Goal: Transaction & Acquisition: Purchase product/service

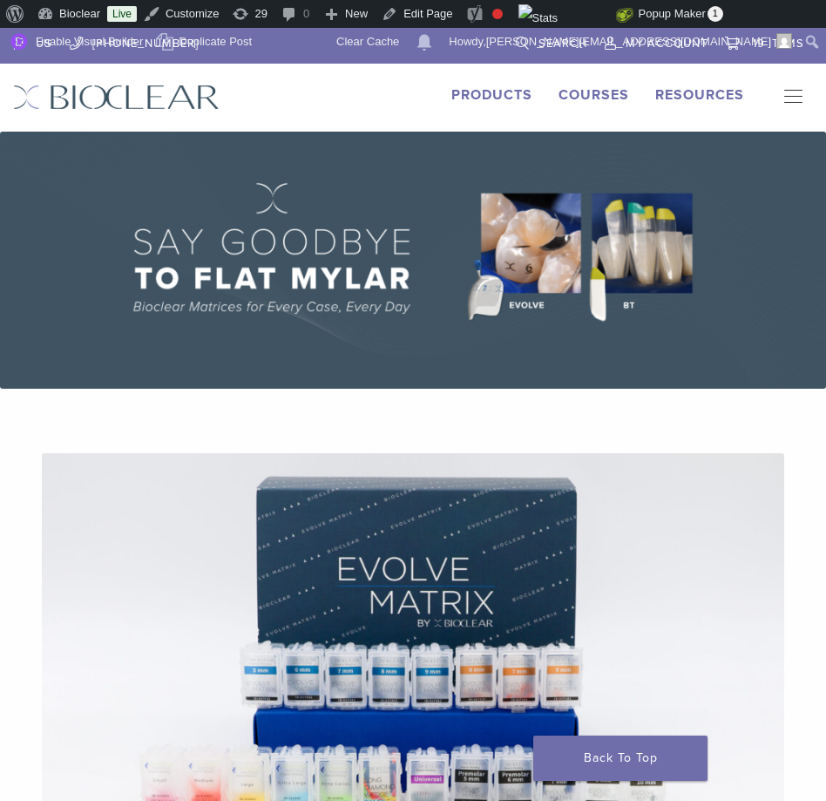
click at [476, 96] on link "Products" at bounding box center [491, 94] width 81 height 17
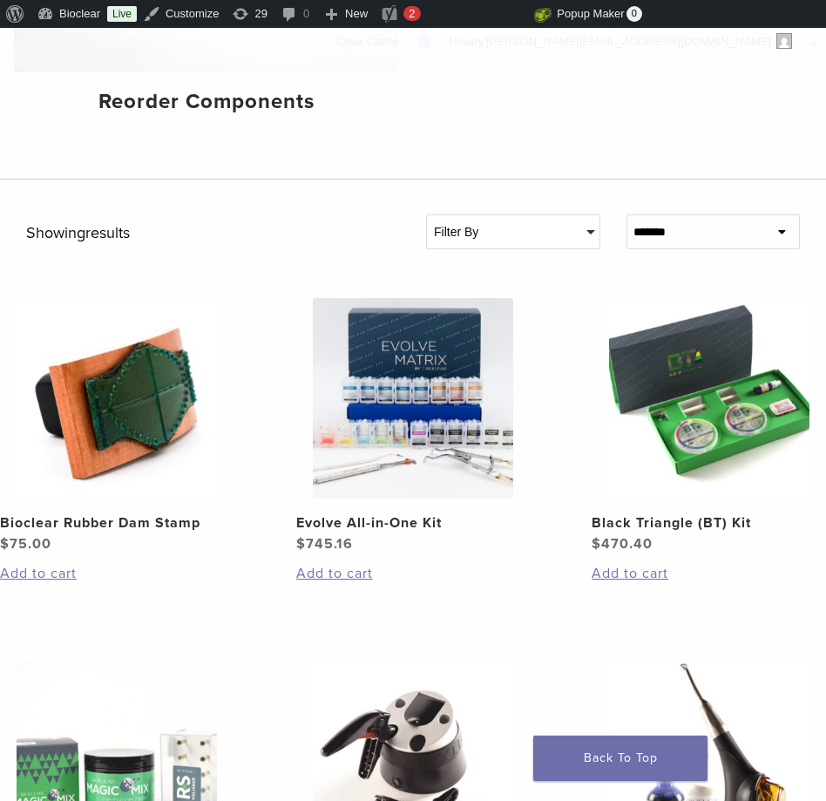
scroll to position [843, 0]
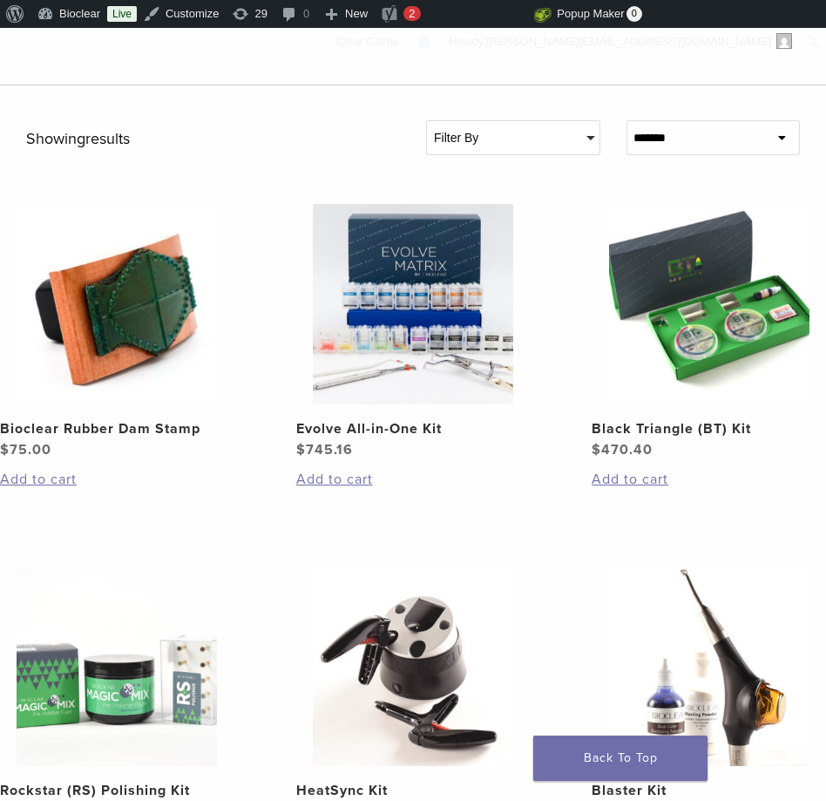
click at [539, 145] on div "Filter By" at bounding box center [513, 137] width 173 height 33
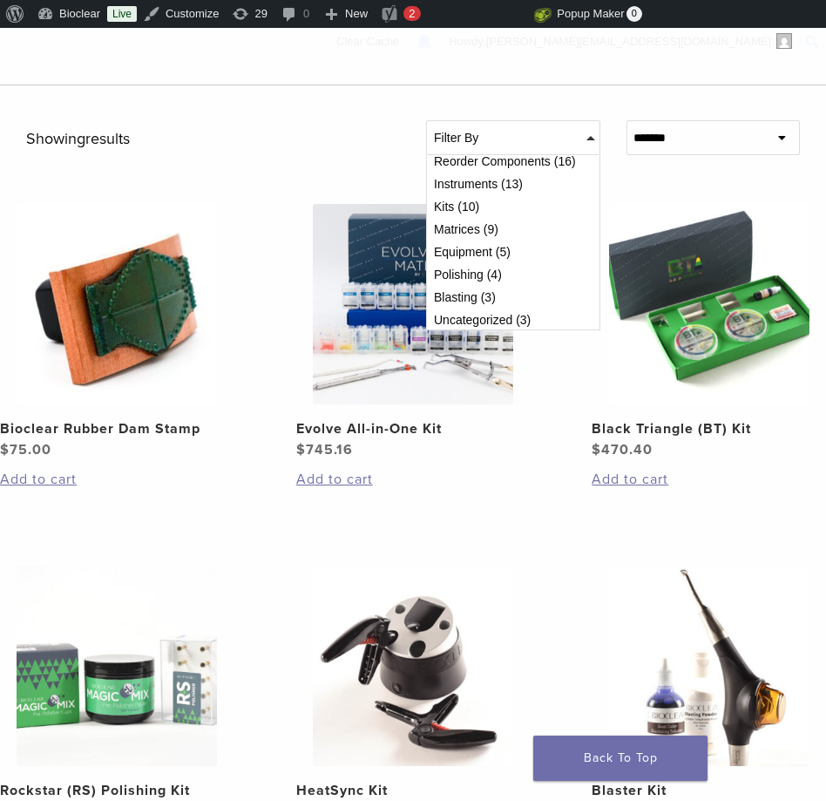
scroll to position [37, 0]
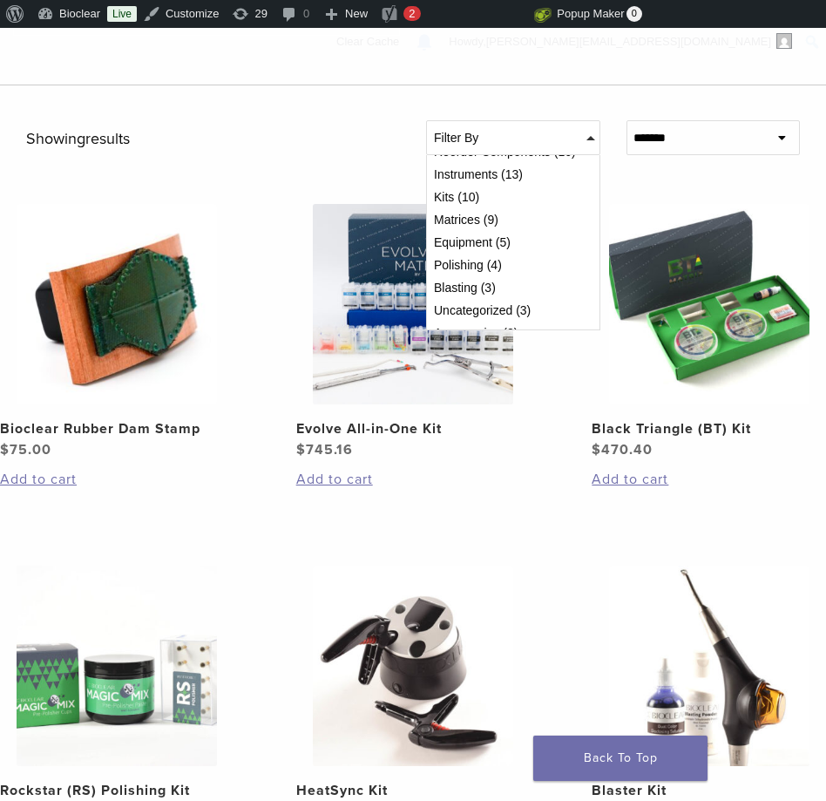
click at [506, 243] on div "Equipment (5)" at bounding box center [513, 242] width 159 height 12
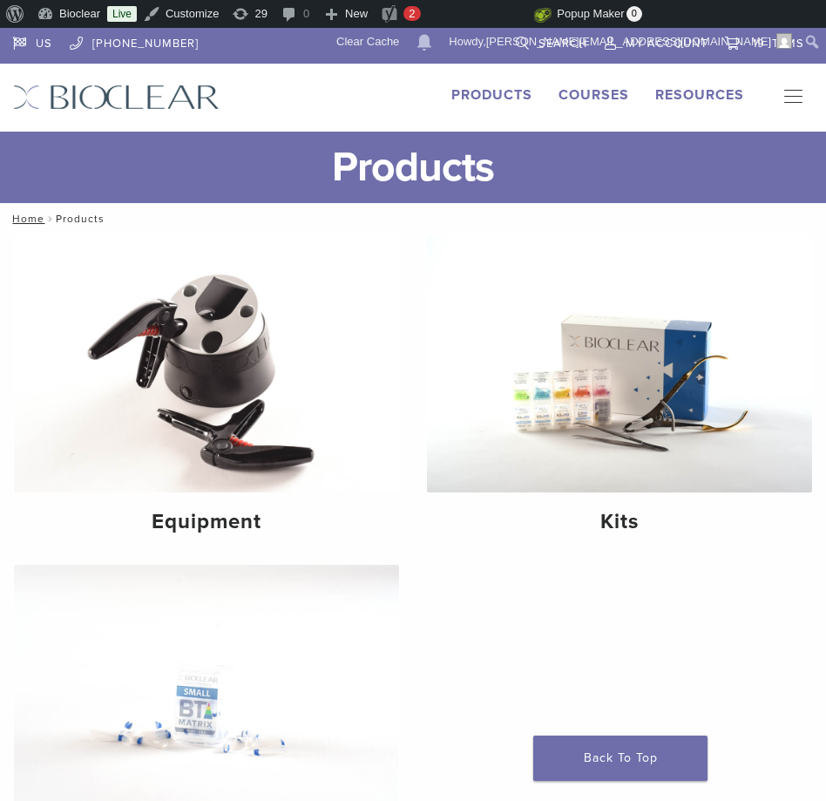
click at [795, 90] on button "Primary Navigation" at bounding box center [787, 98] width 35 height 26
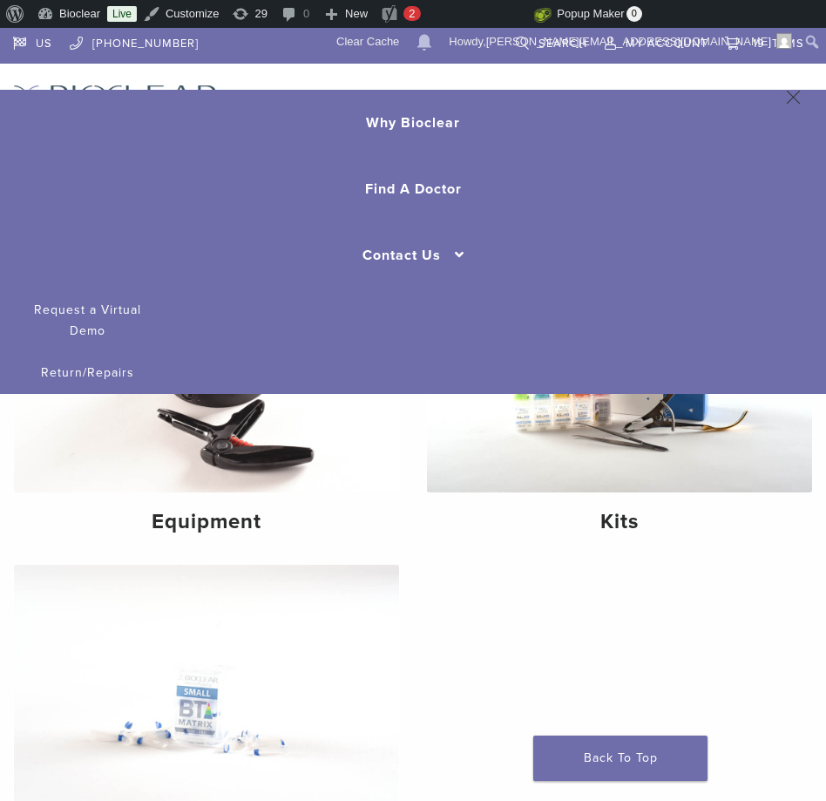
click at [792, 93] on button "Primary Navigation" at bounding box center [787, 98] width 35 height 26
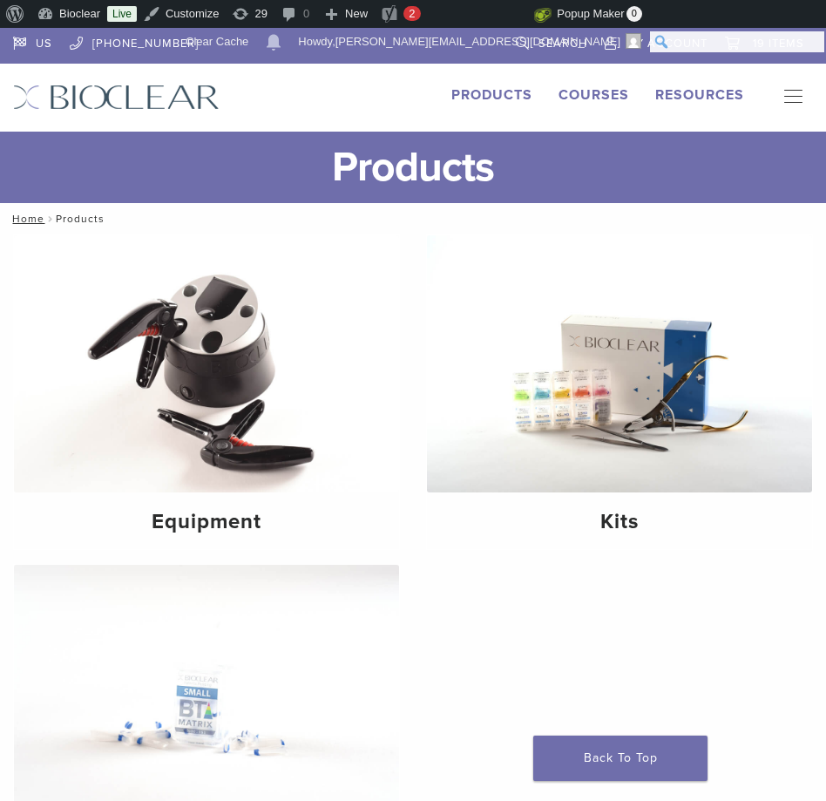
click at [816, 47] on input "Search" at bounding box center [737, 41] width 174 height 21
click at [409, 135] on h1 "Products" at bounding box center [413, 167] width 826 height 71
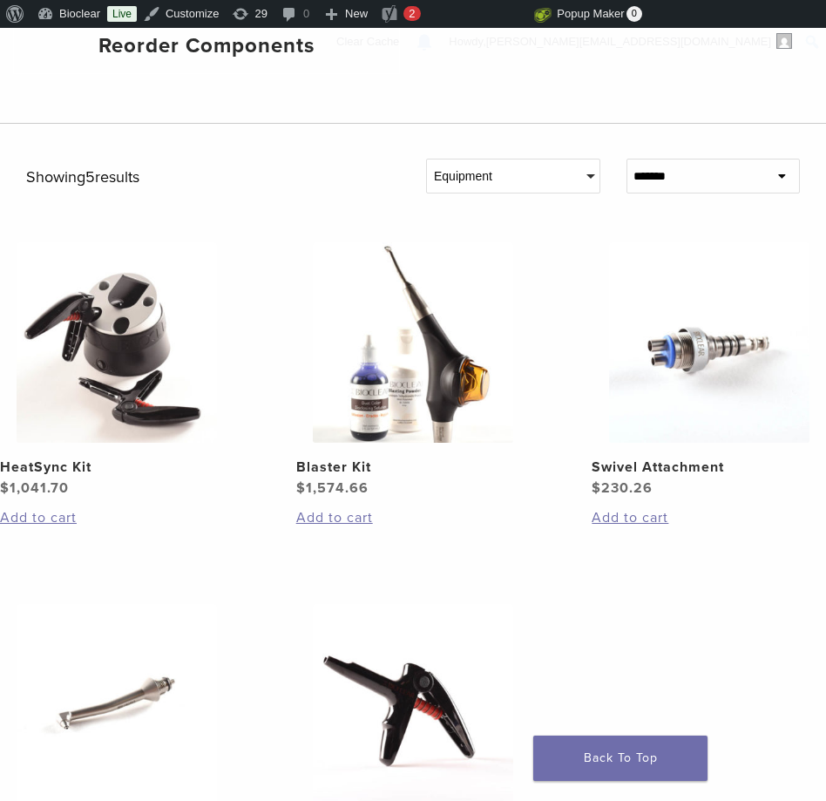
scroll to position [830, 0]
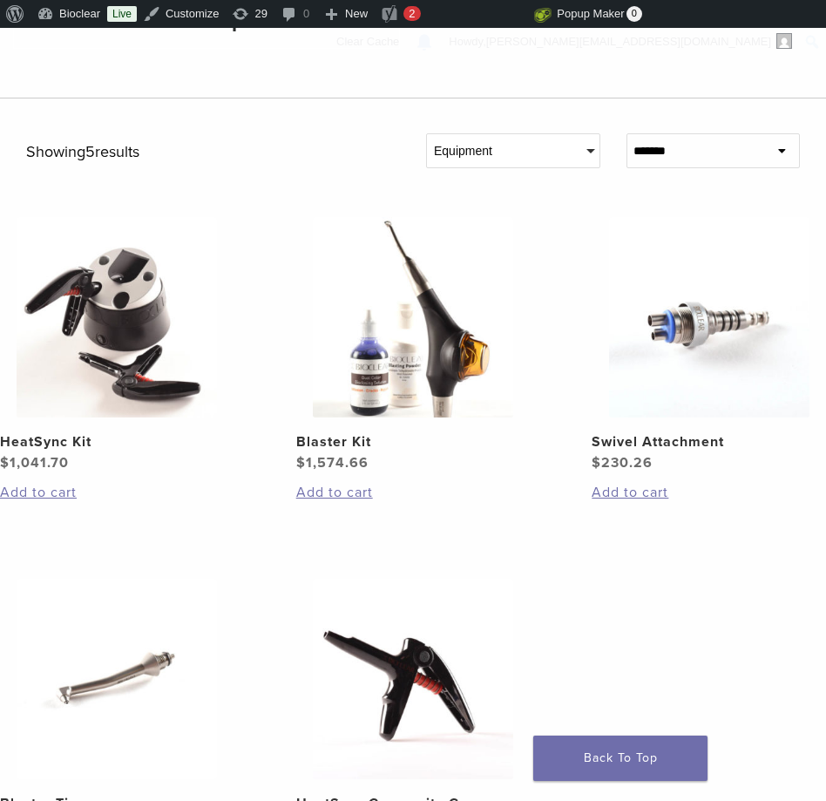
click at [511, 142] on div "Equipment" at bounding box center [513, 150] width 173 height 33
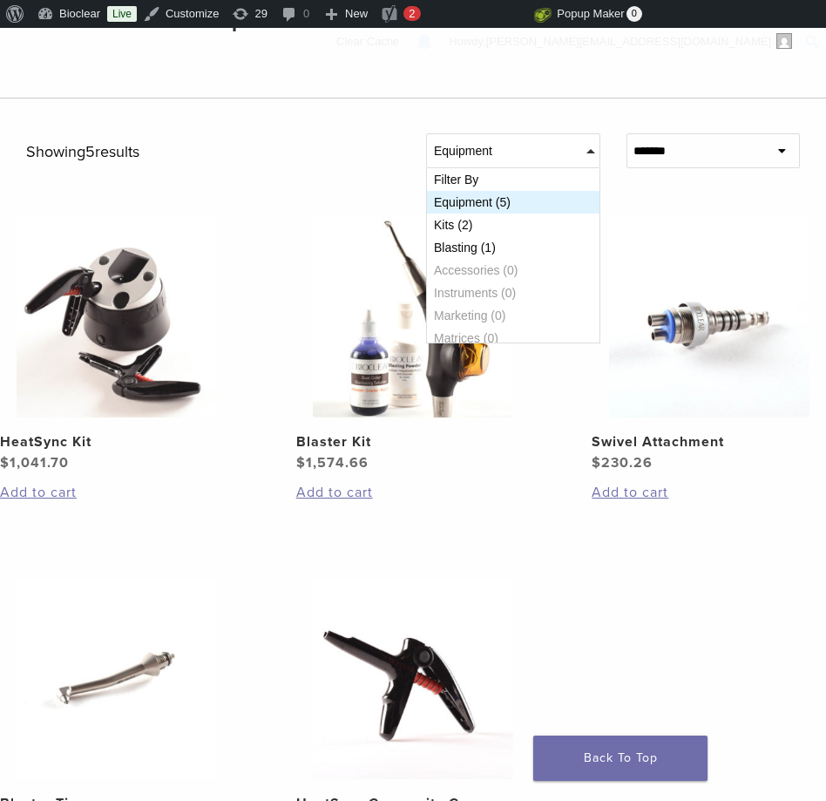
scroll to position [98, 0]
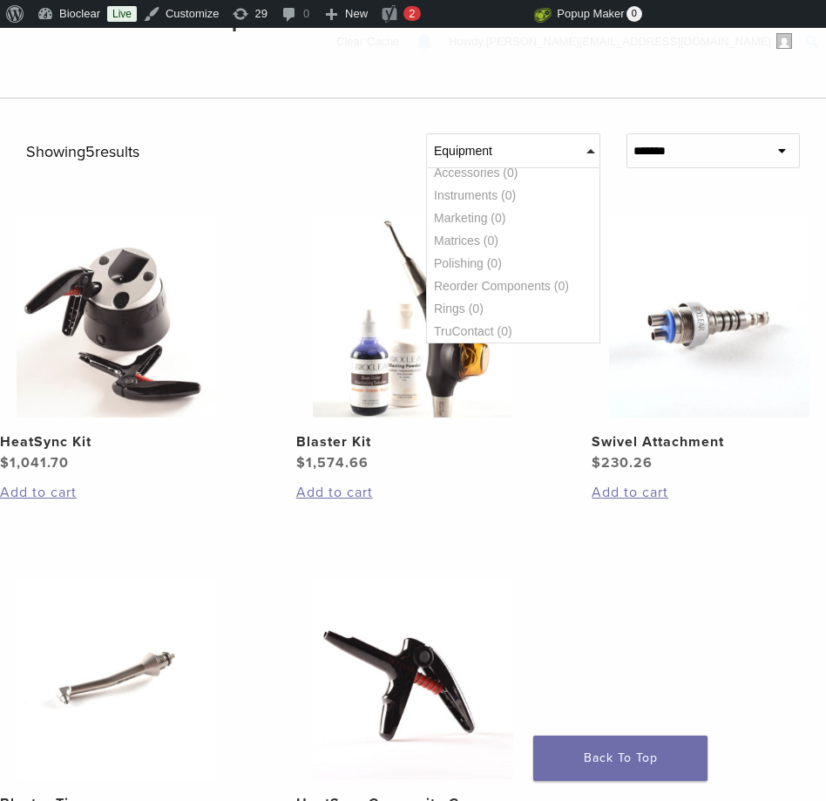
click at [522, 161] on div "Equipment" at bounding box center [513, 150] width 173 height 33
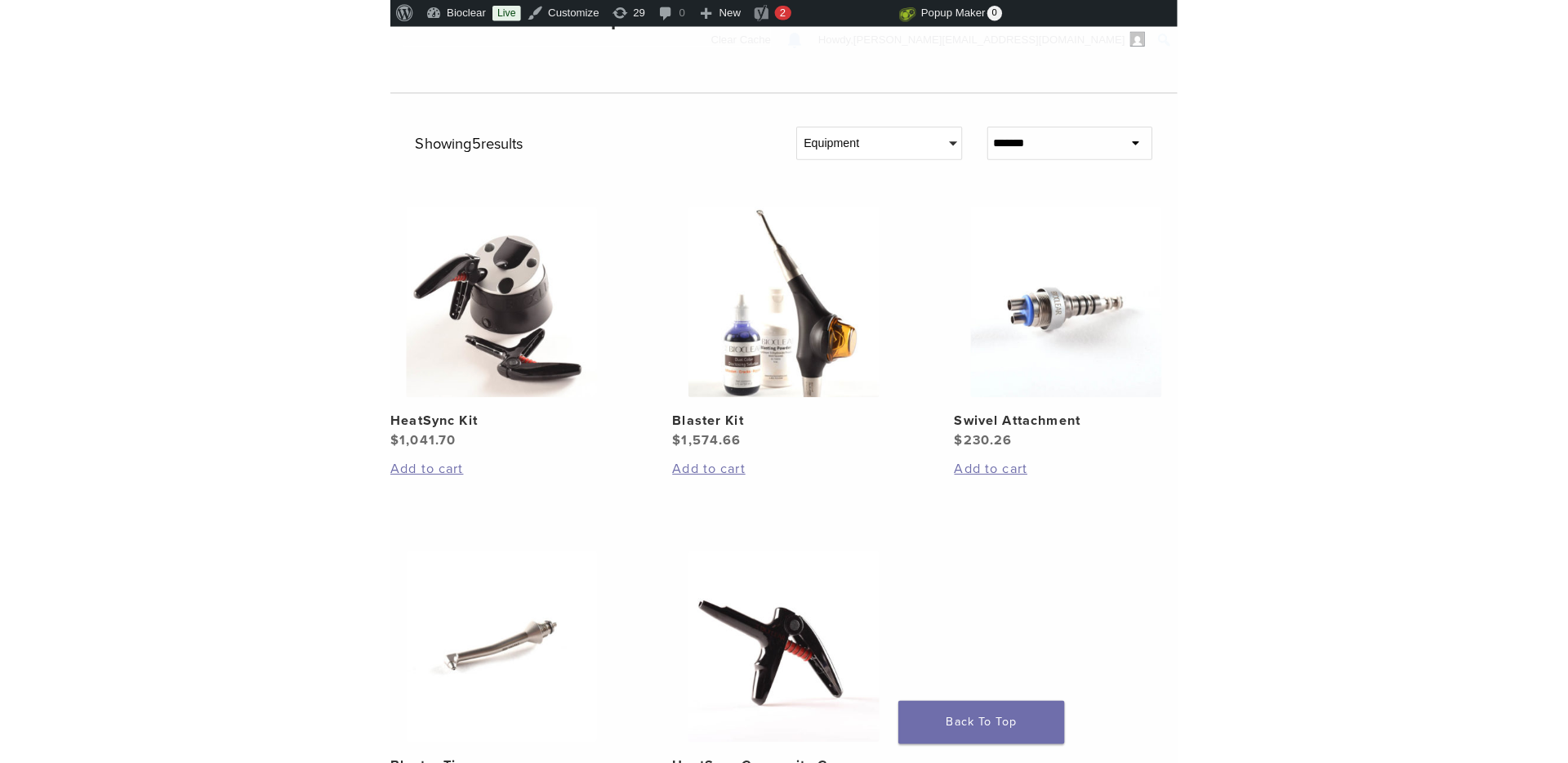
scroll to position [0, 0]
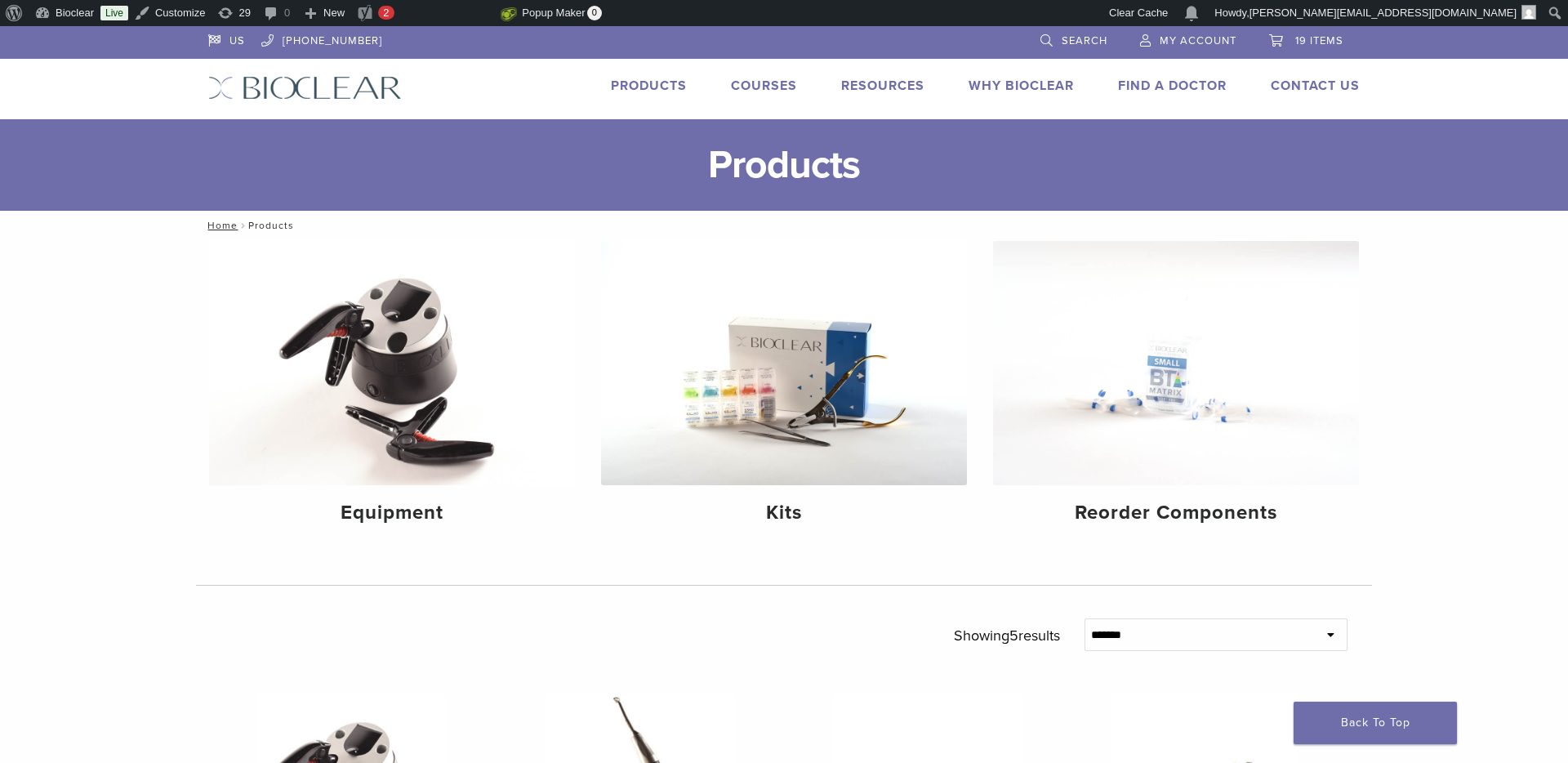
click at [773, 45] on link "Search" at bounding box center [1073, 38] width 67 height 24
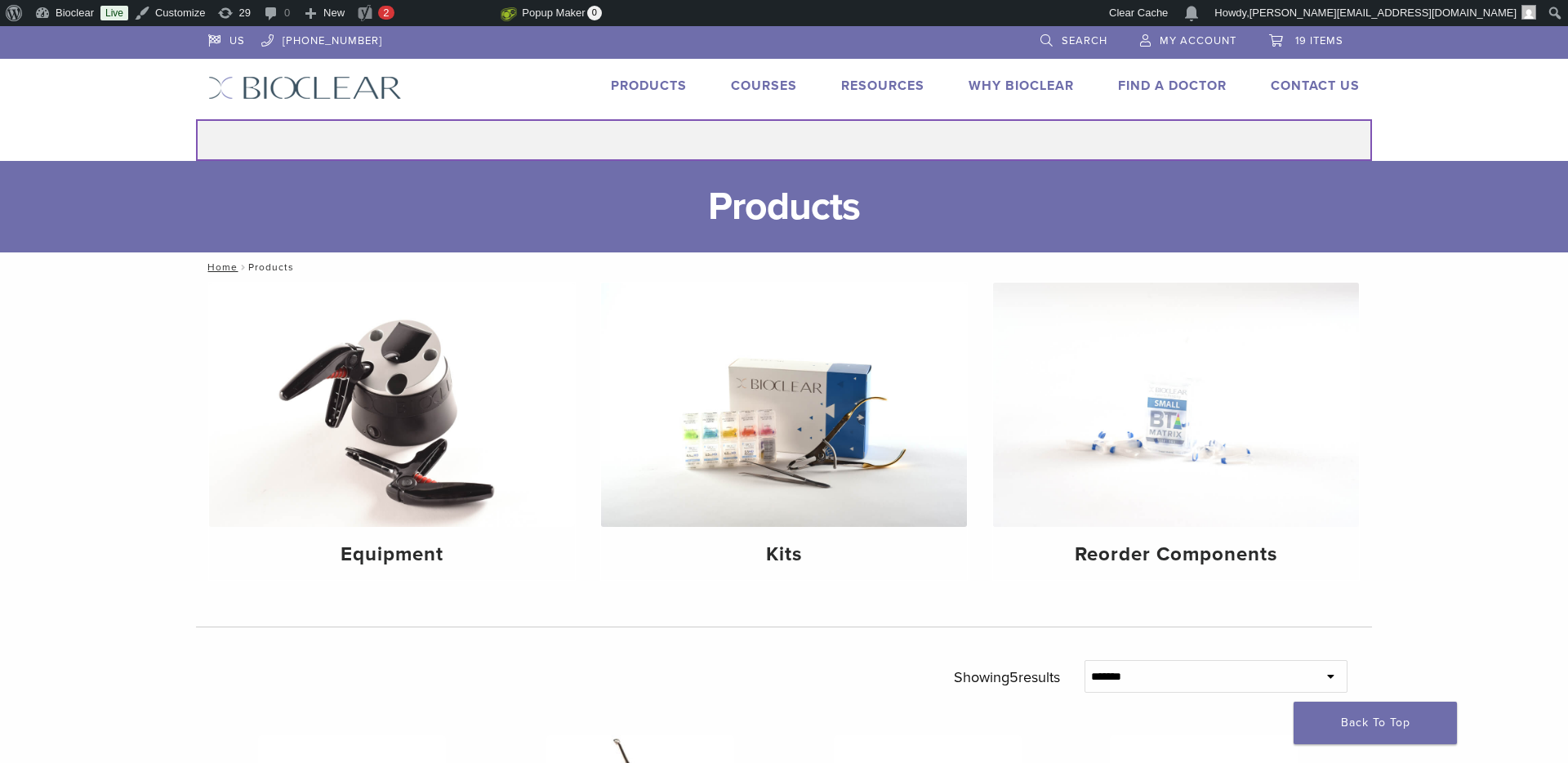
click at [773, 142] on input "Search for:" at bounding box center [784, 140] width 1176 height 41
type input "*****"
click at [195, 118] on button "Search" at bounding box center [195, 118] width 1 height 1
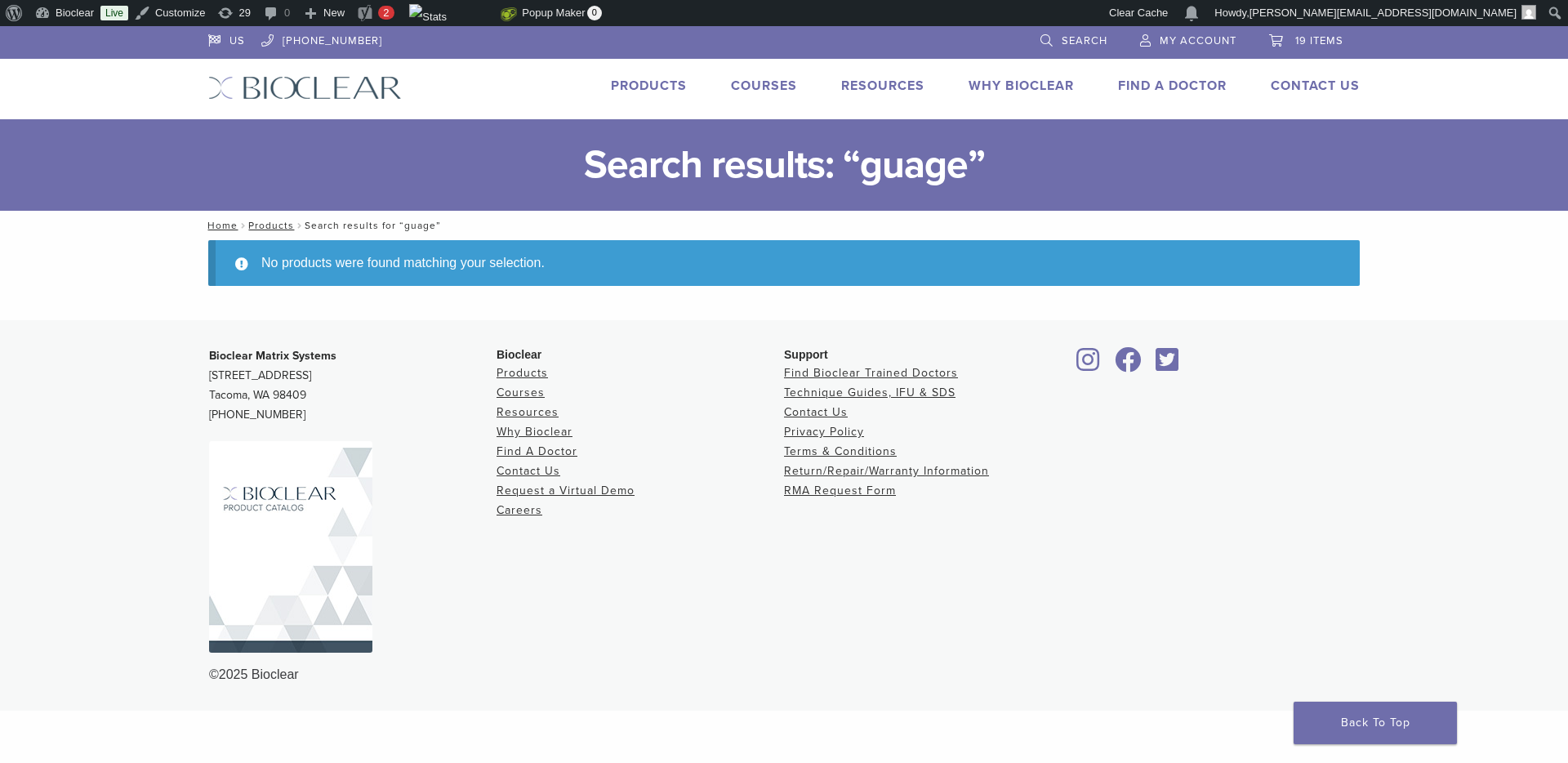
click at [869, 151] on h1 "Search results: “guage”" at bounding box center [784, 165] width 1568 height 92
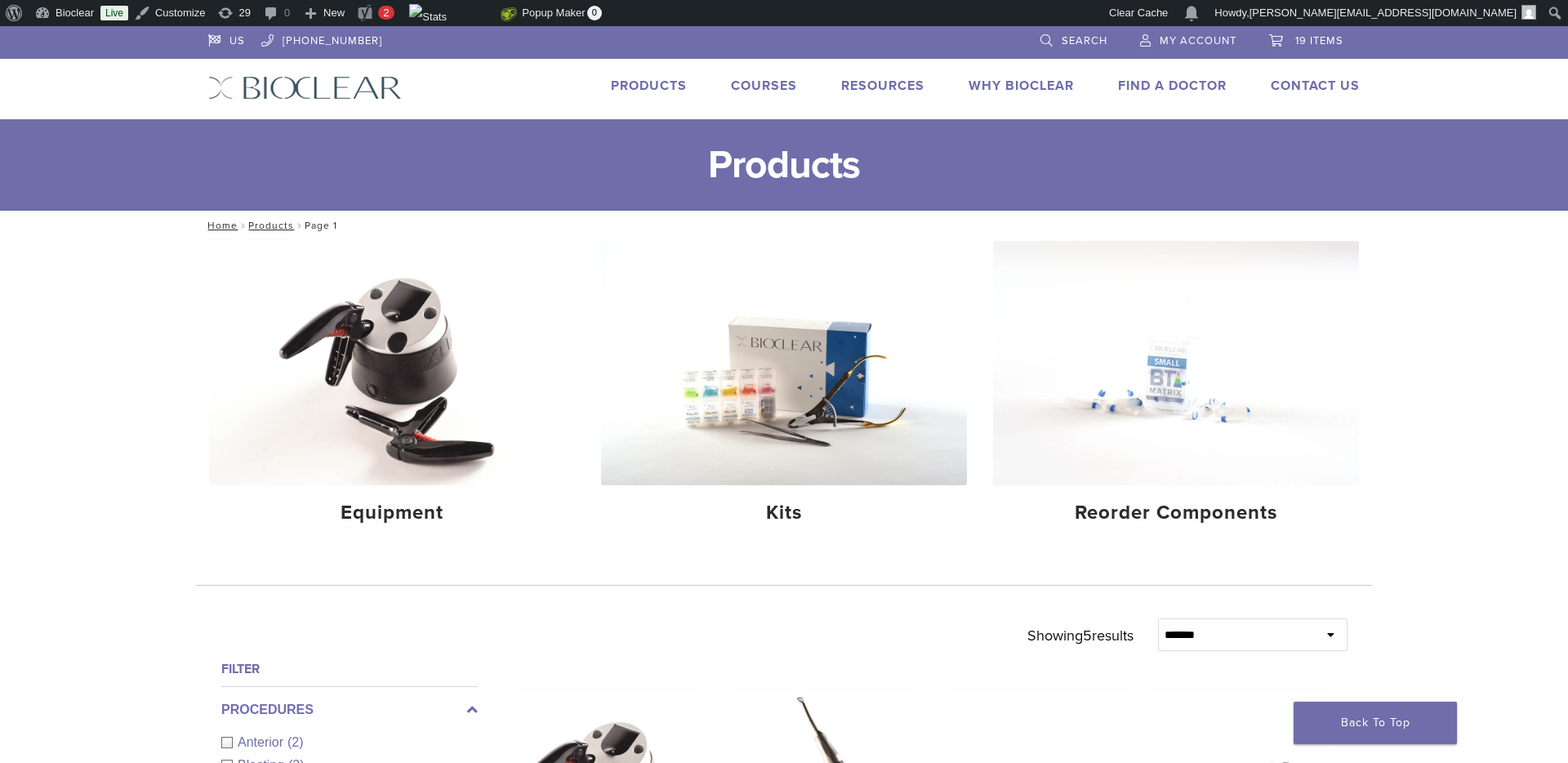
click at [1076, 41] on span "Search" at bounding box center [1084, 41] width 46 height 13
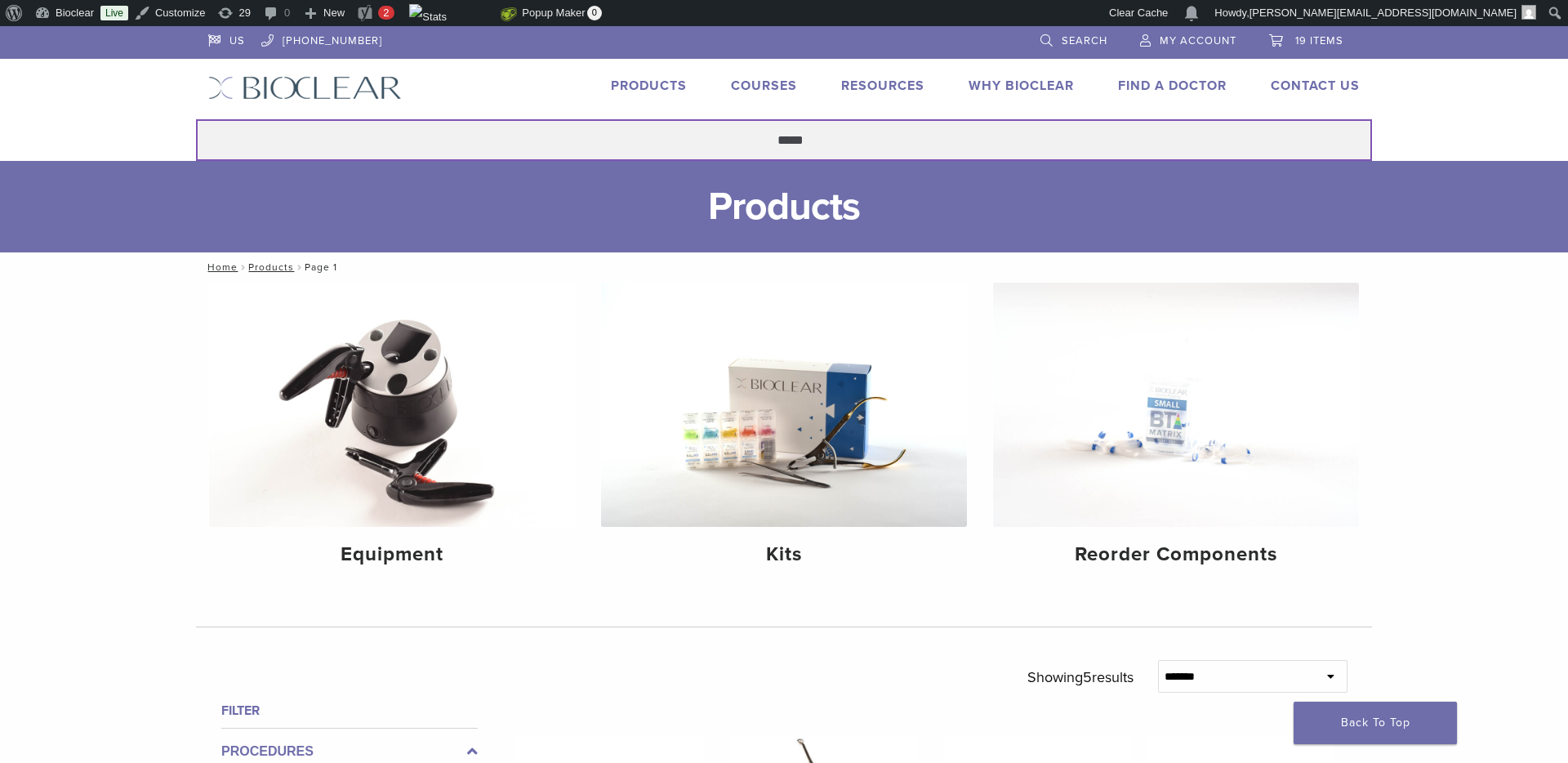
click at [860, 139] on input "*****" at bounding box center [784, 140] width 1176 height 41
type input "*****"
click at [195, 118] on button "Search" at bounding box center [195, 118] width 1 height 1
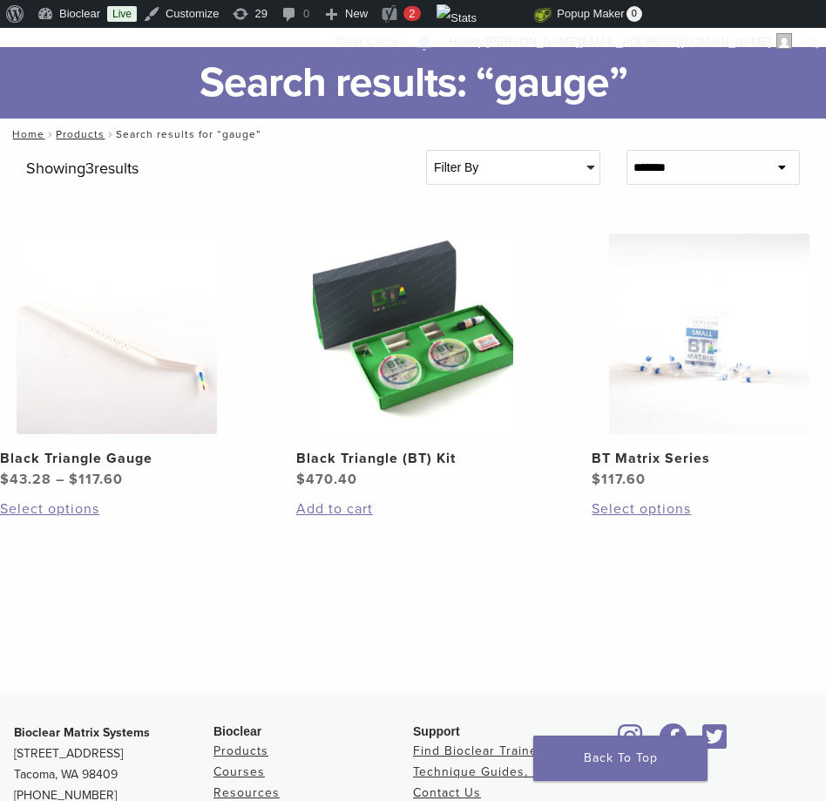
scroll to position [132, 0]
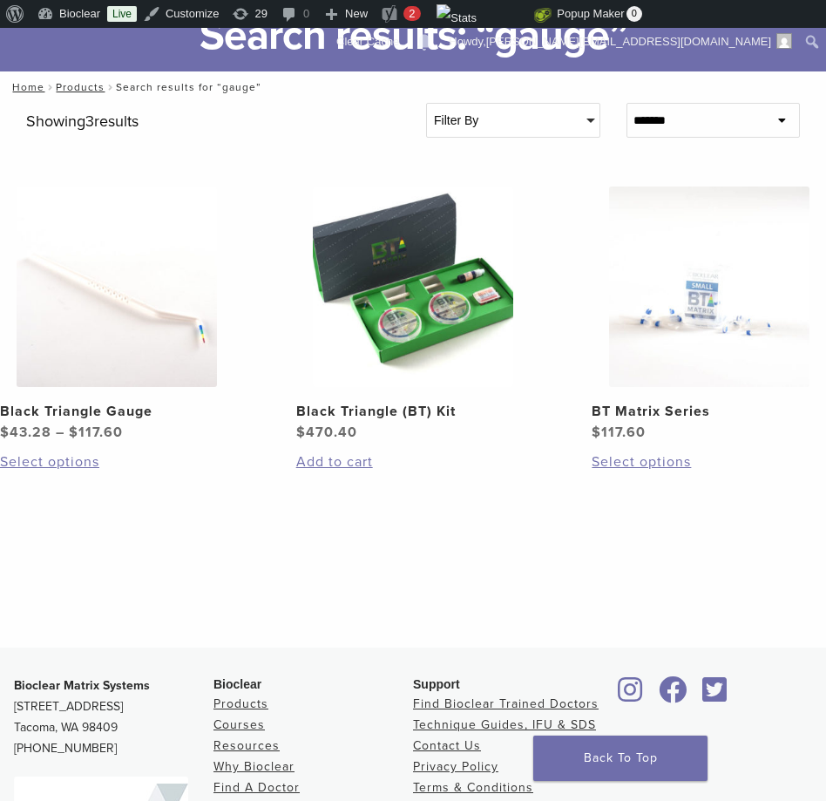
click at [157, 340] on img at bounding box center [117, 286] width 200 height 200
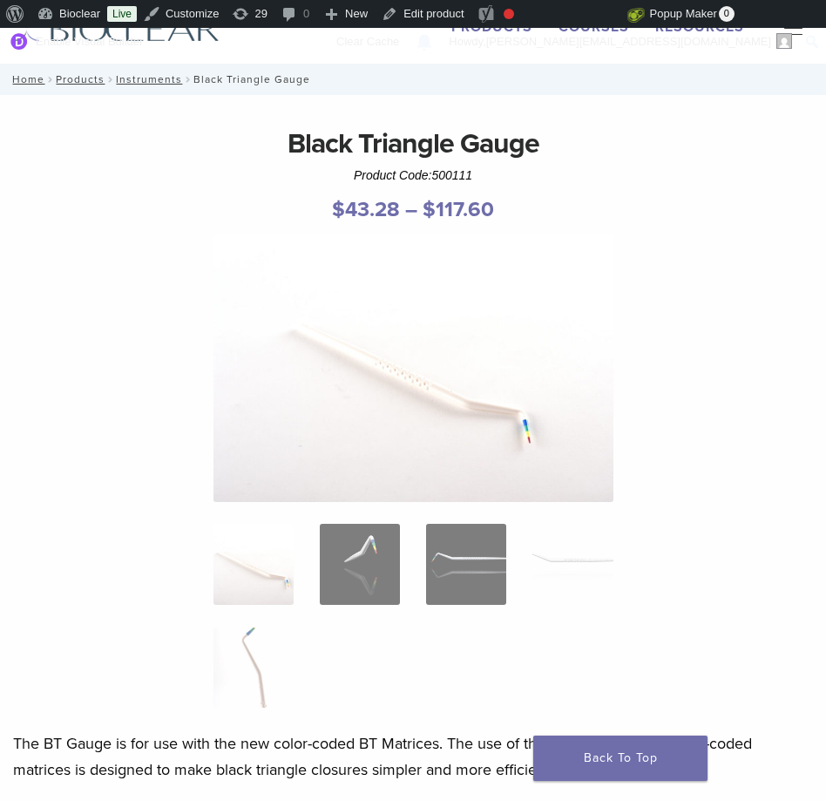
scroll to position [71, 0]
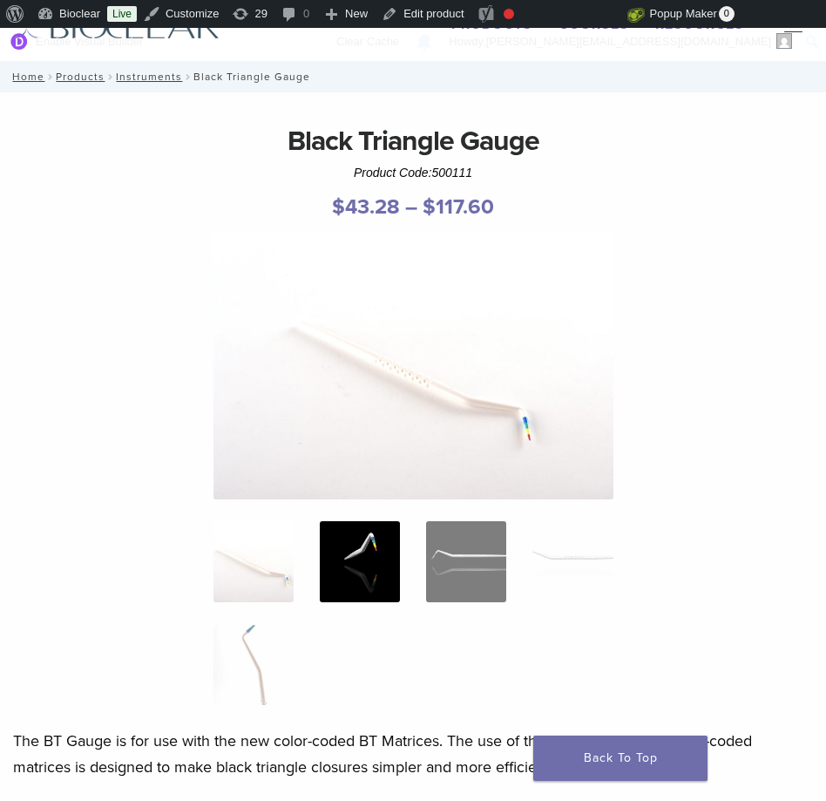
click at [379, 552] on img at bounding box center [360, 561] width 80 height 80
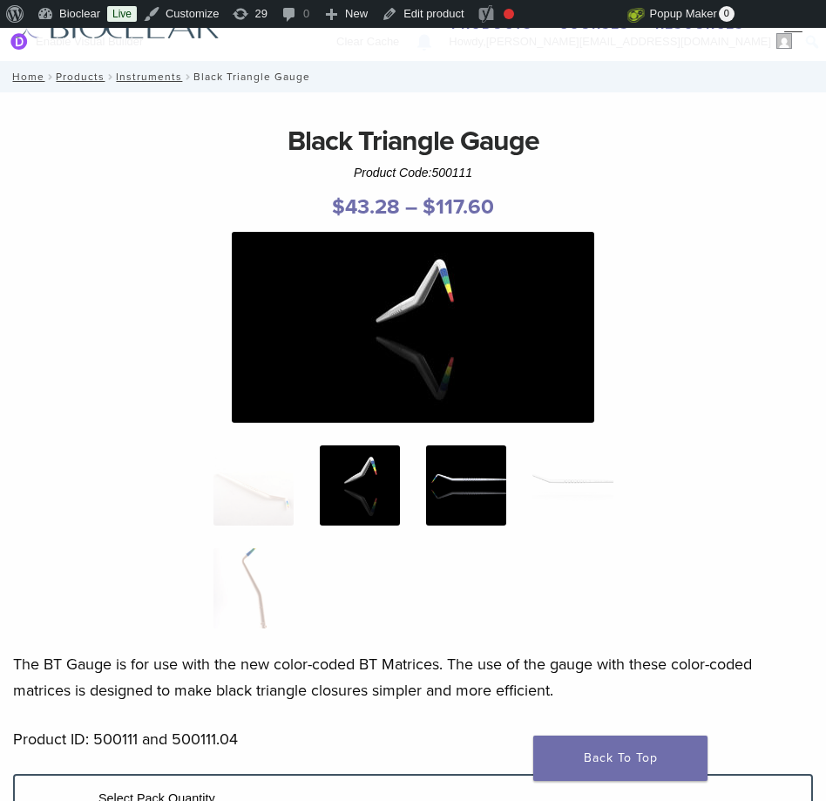
click at [455, 523] on img at bounding box center [466, 485] width 80 height 80
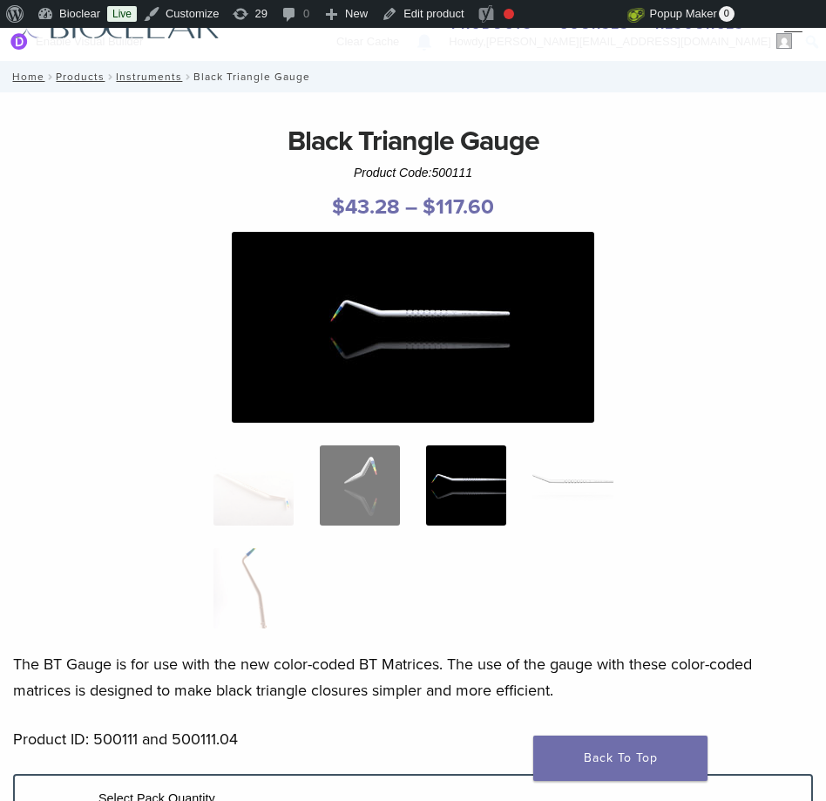
click at [557, 488] on img at bounding box center [572, 485] width 80 height 80
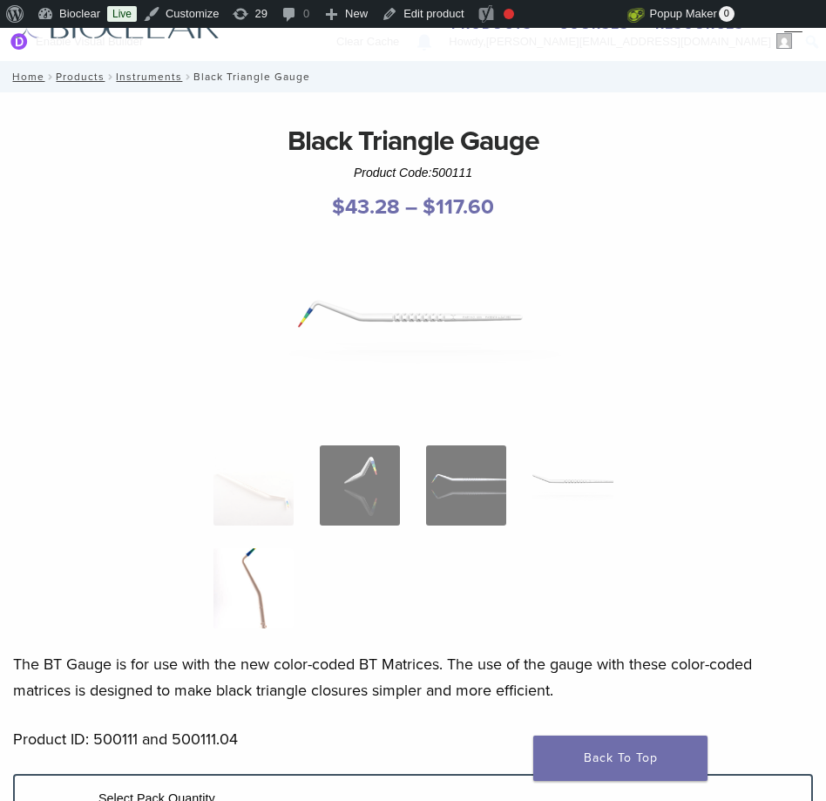
click at [263, 579] on img at bounding box center [253, 588] width 80 height 80
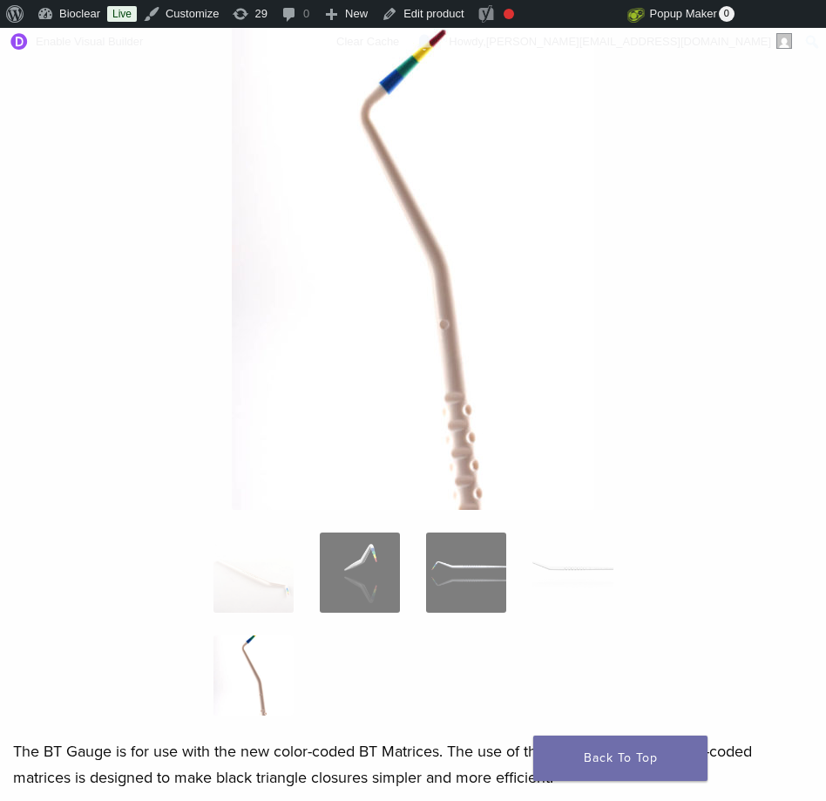
scroll to position [340, 0]
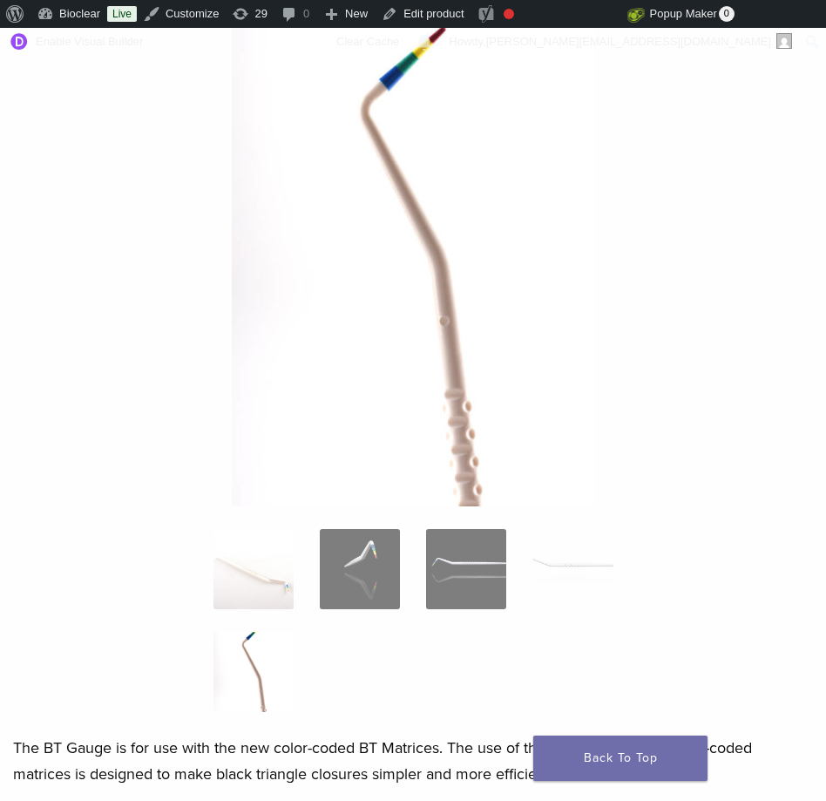
click at [281, 600] on img at bounding box center [253, 569] width 80 height 80
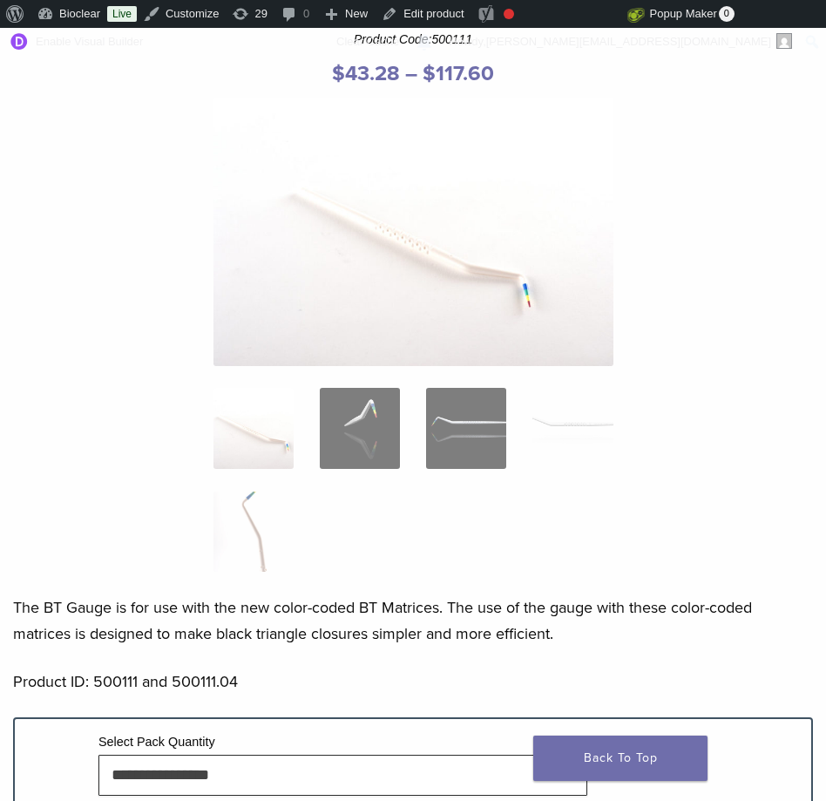
scroll to position [184, 0]
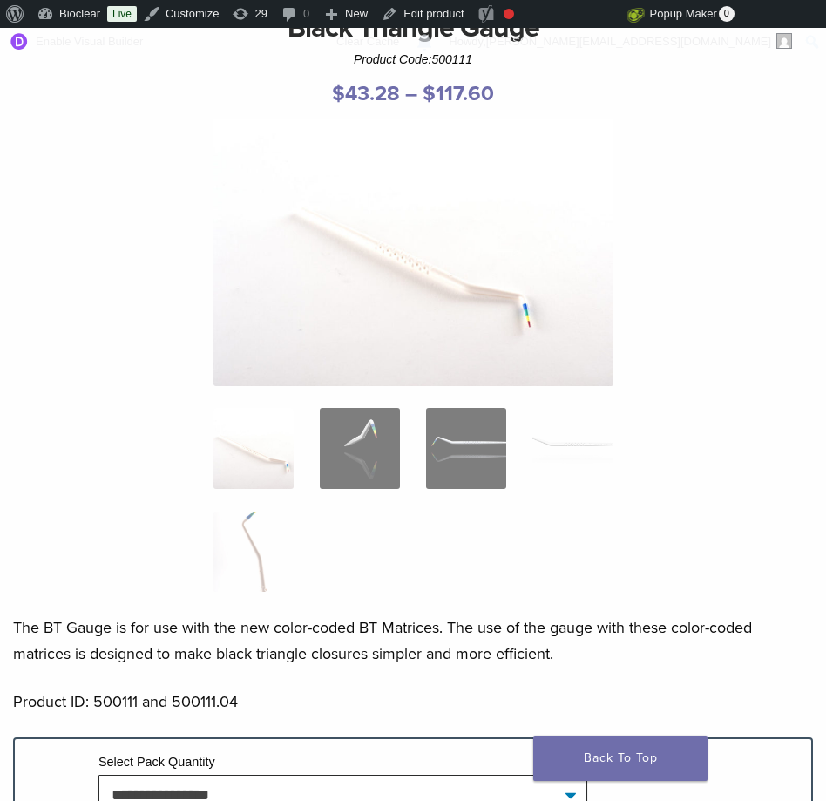
click at [428, 272] on img at bounding box center [413, 251] width 400 height 267
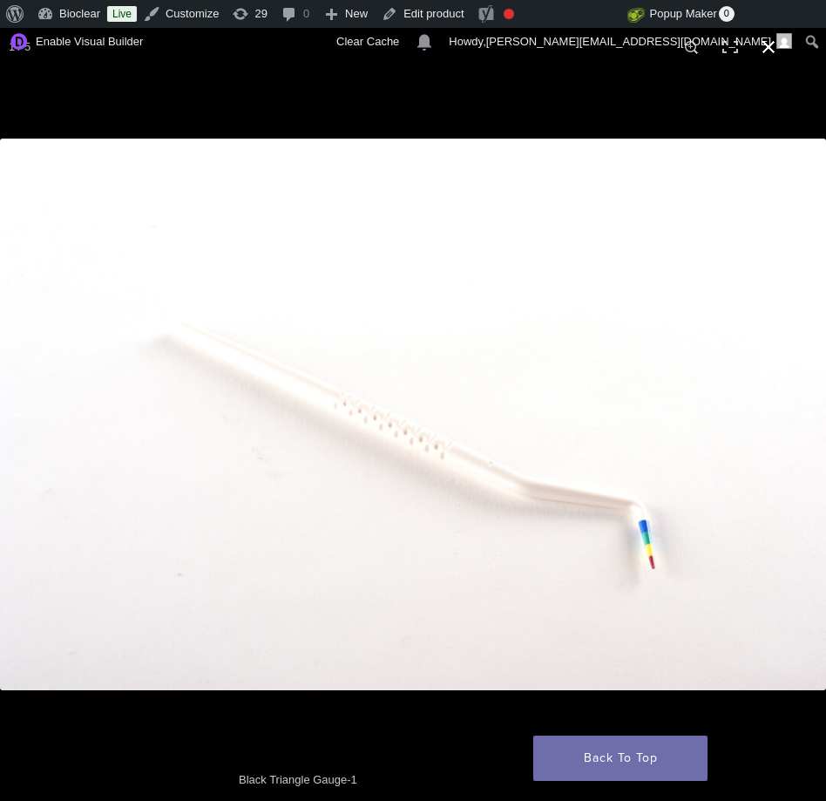
click at [734, 84] on div at bounding box center [413, 414] width 826 height 773
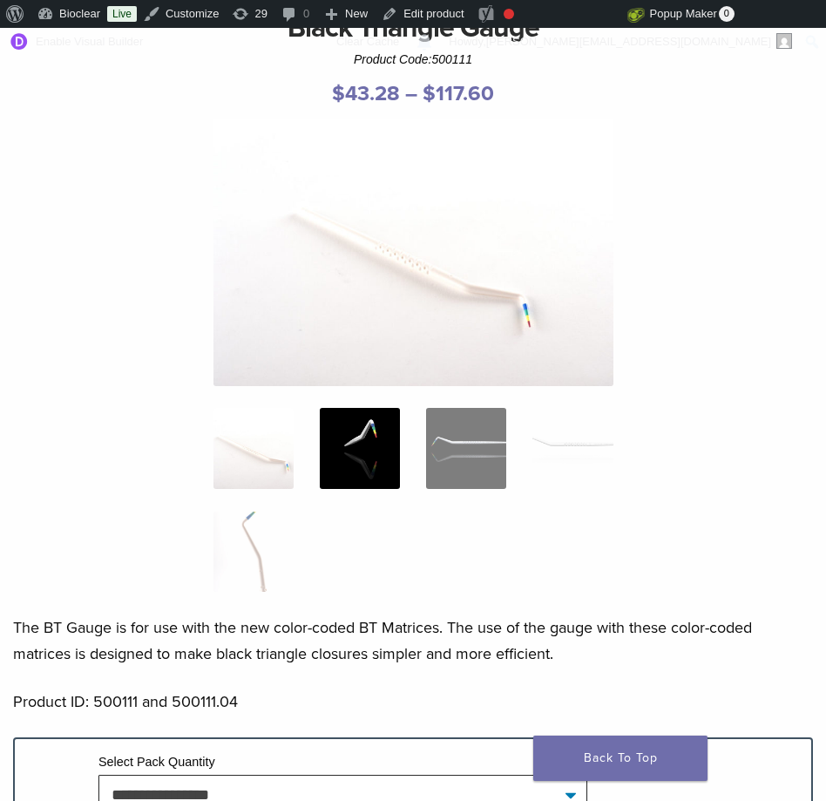
click at [385, 443] on img at bounding box center [360, 448] width 80 height 80
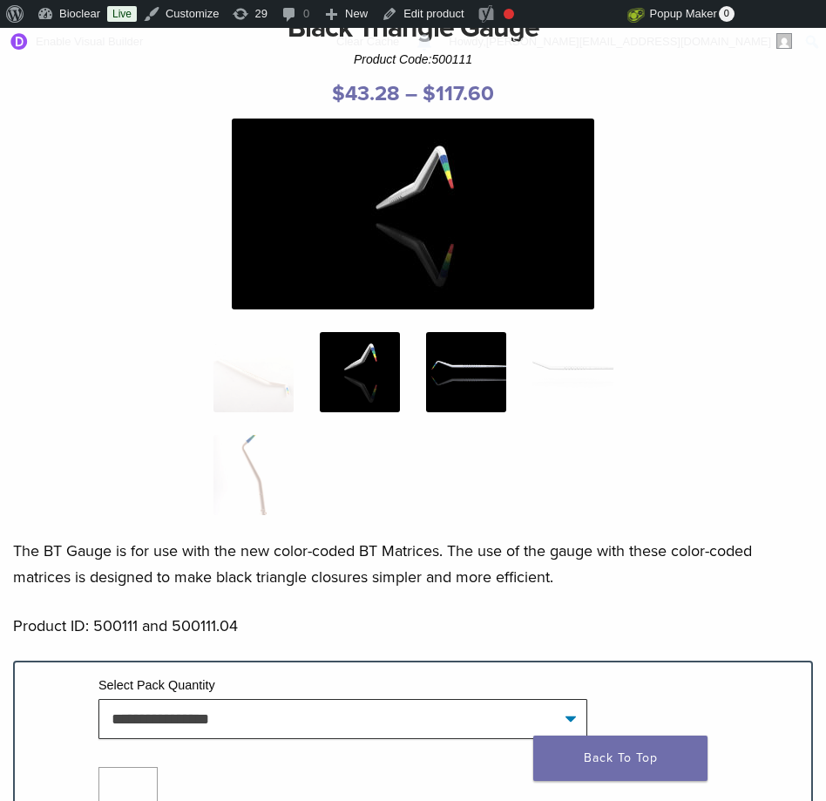
click at [458, 390] on img at bounding box center [466, 372] width 80 height 80
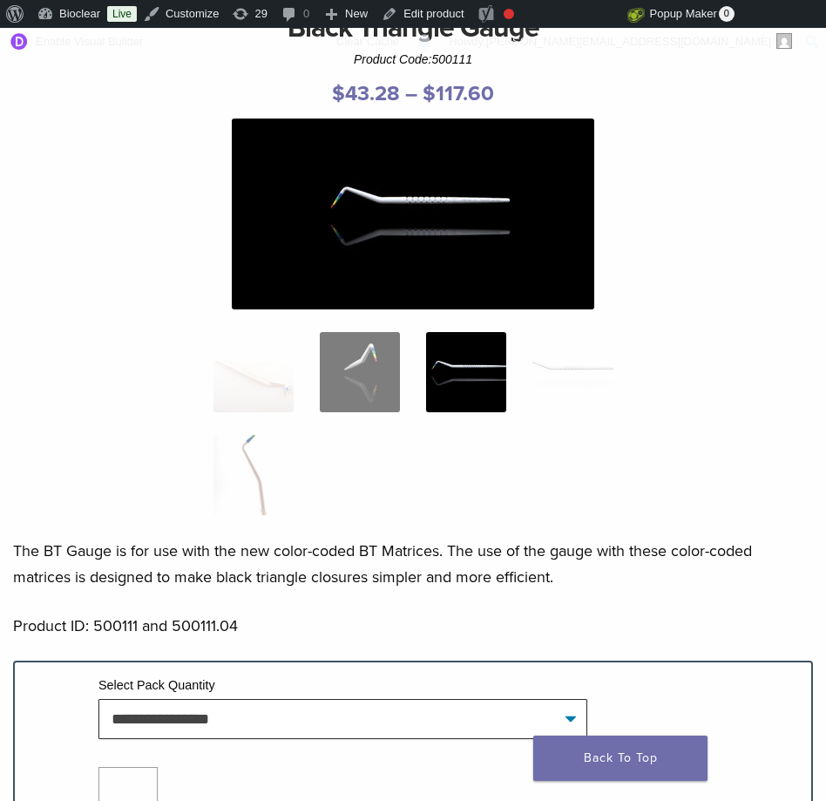
click at [533, 248] on img at bounding box center [413, 213] width 362 height 191
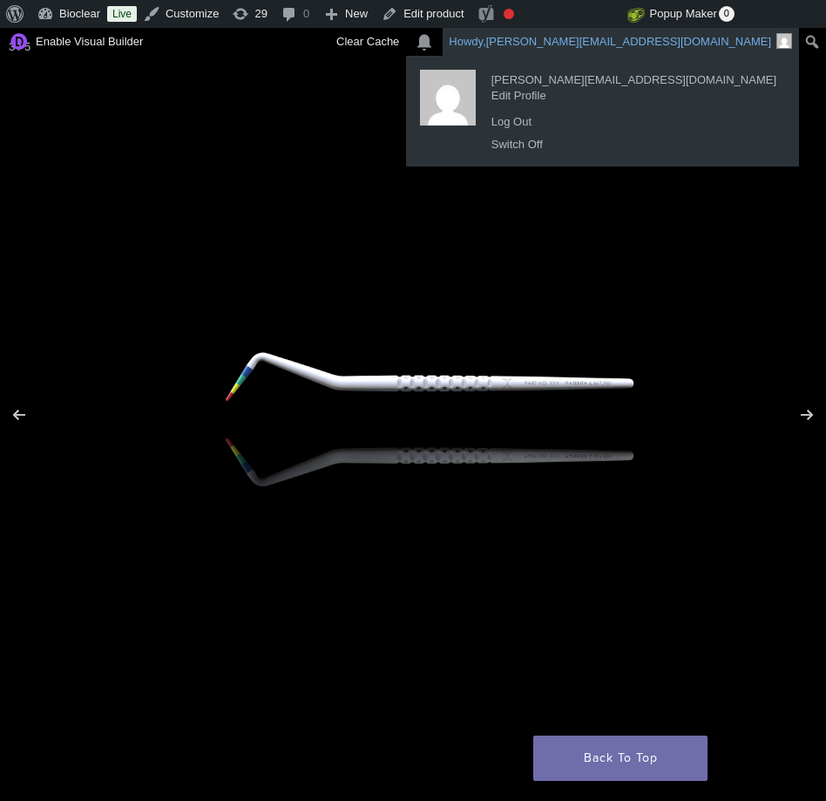
click at [768, 56] on ul "jacinda@bioclearmatrix.com Edit Profile Log Out Switch Off" at bounding box center [602, 111] width 393 height 111
click at [470, 160] on div at bounding box center [413, 414] width 826 height 773
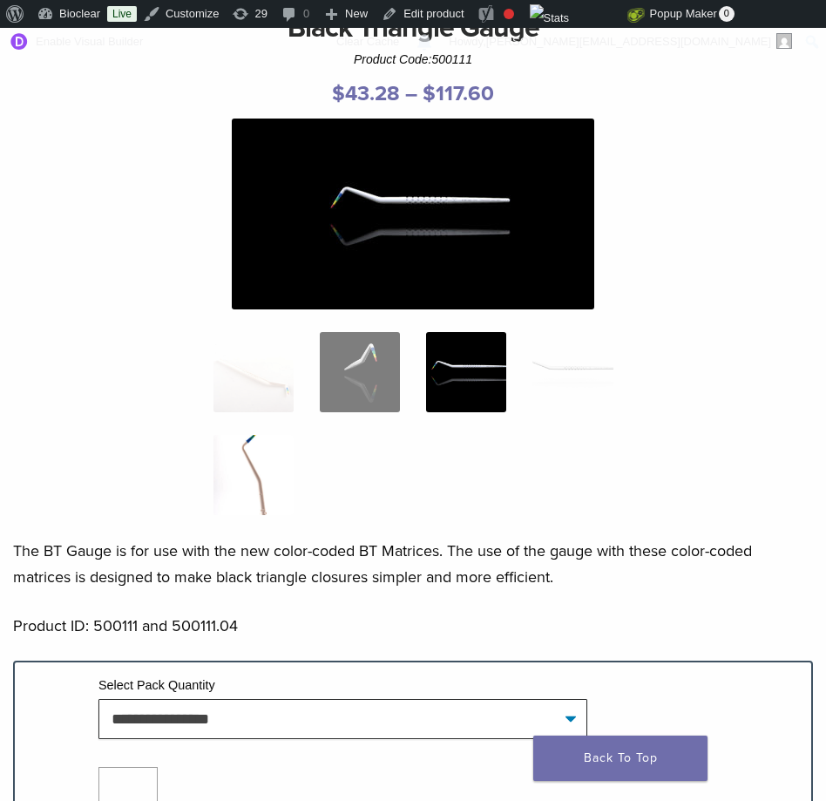
click at [264, 445] on img at bounding box center [253, 475] width 80 height 80
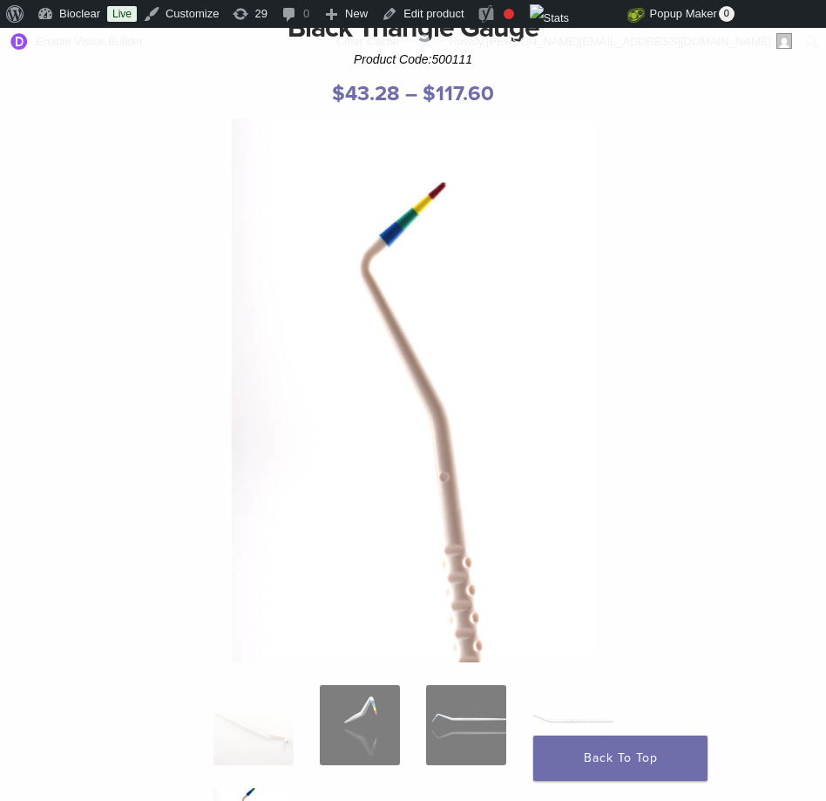
click at [749, 140] on div "**********" at bounding box center [413, 660] width 826 height 1306
click at [122, 243] on div "**********" at bounding box center [413, 660] width 826 height 1306
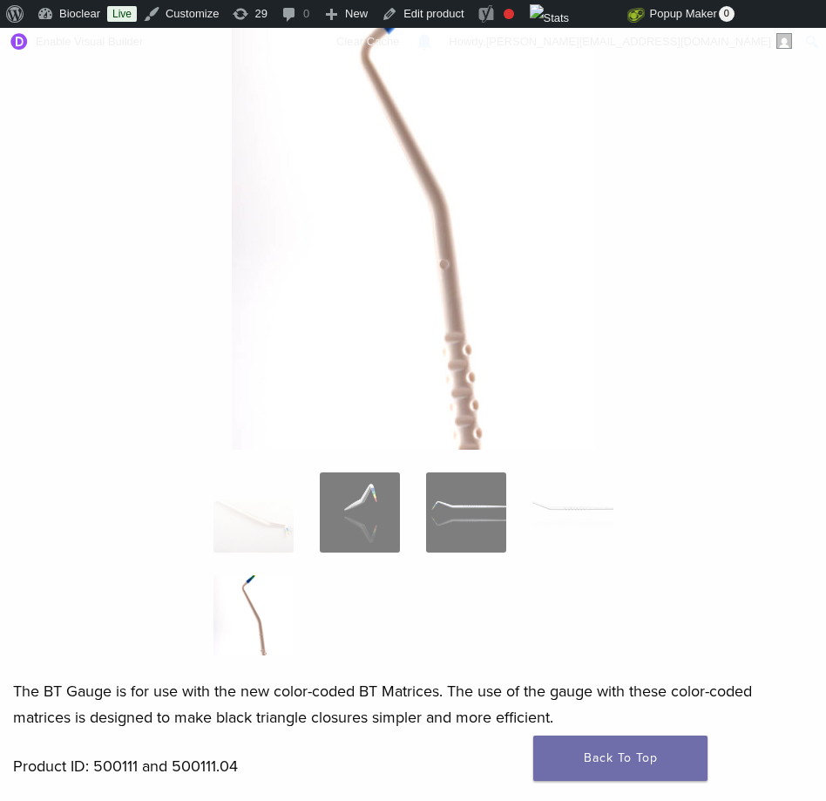
scroll to position [446, 0]
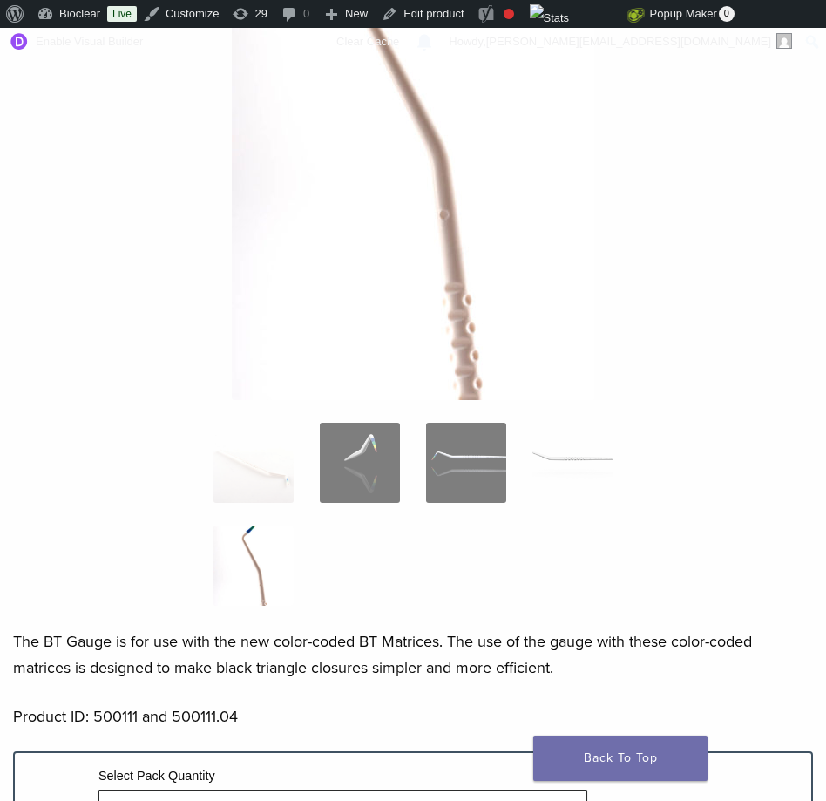
click at [556, 441] on img at bounding box center [572, 463] width 80 height 80
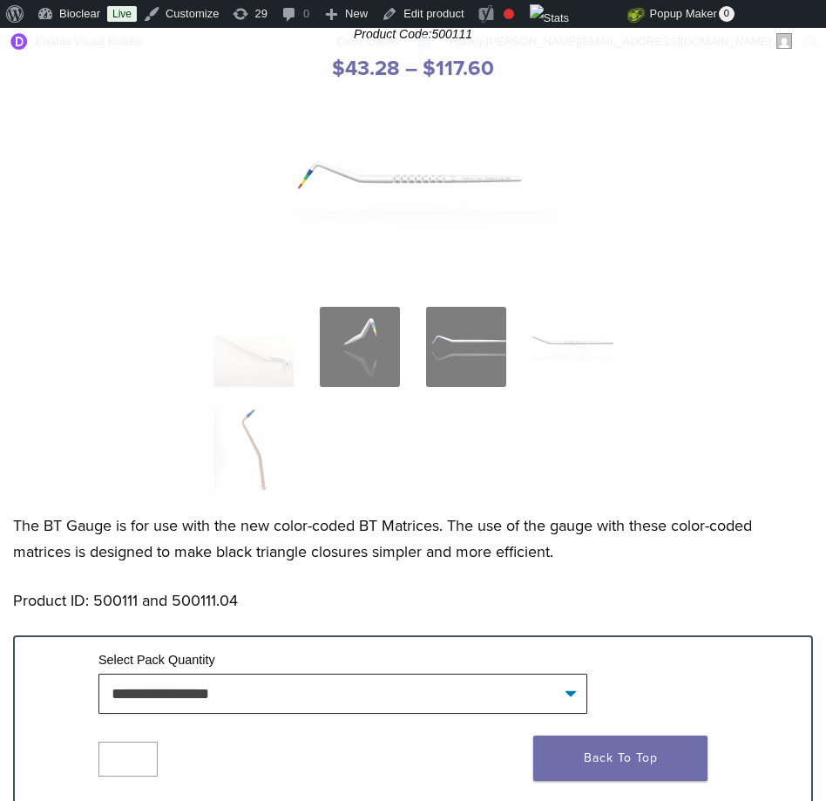
scroll to position [0, 0]
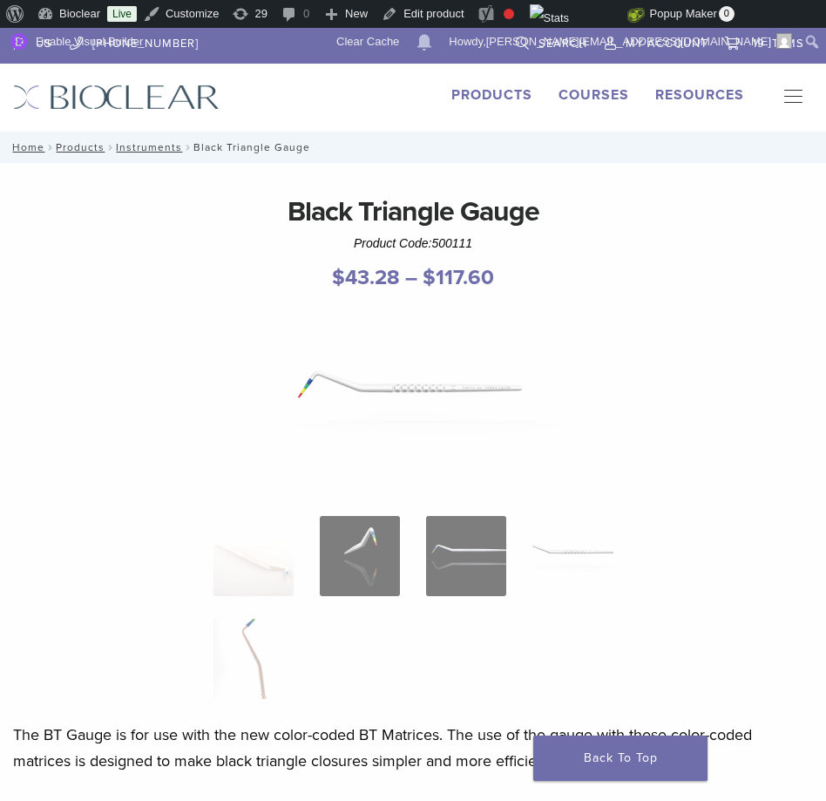
click at [464, 389] on img at bounding box center [413, 397] width 362 height 191
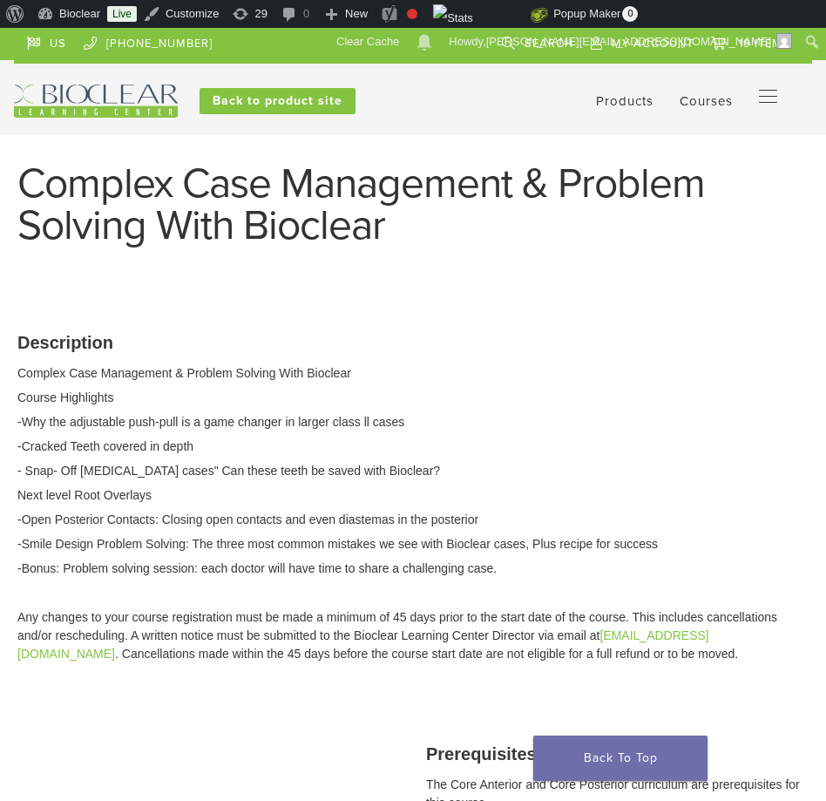
click at [535, 392] on p "Course Highlights" at bounding box center [412, 398] width 791 height 18
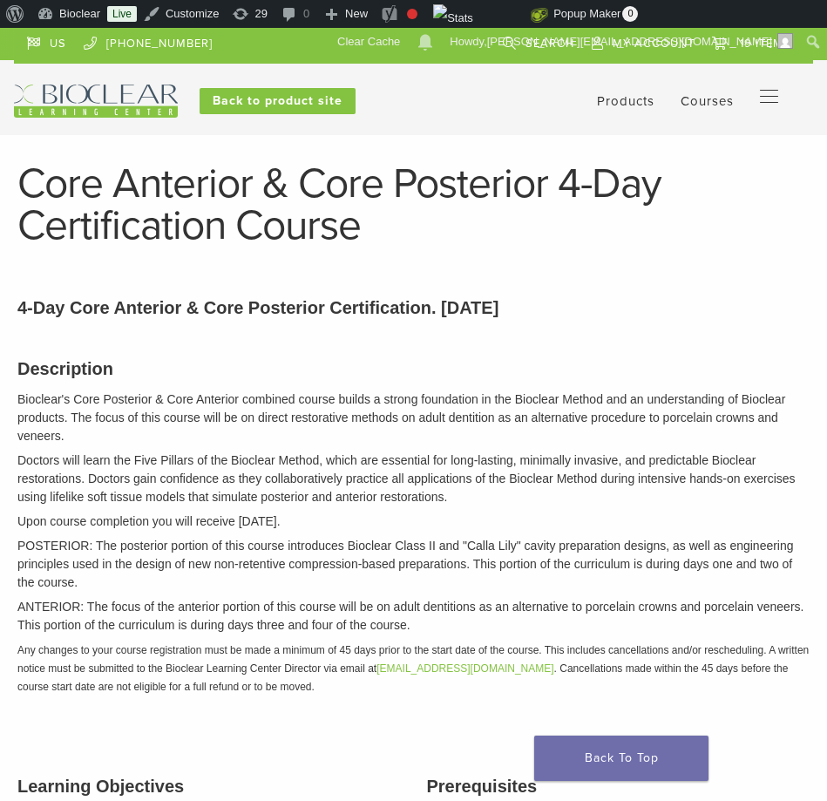
scroll to position [231, 0]
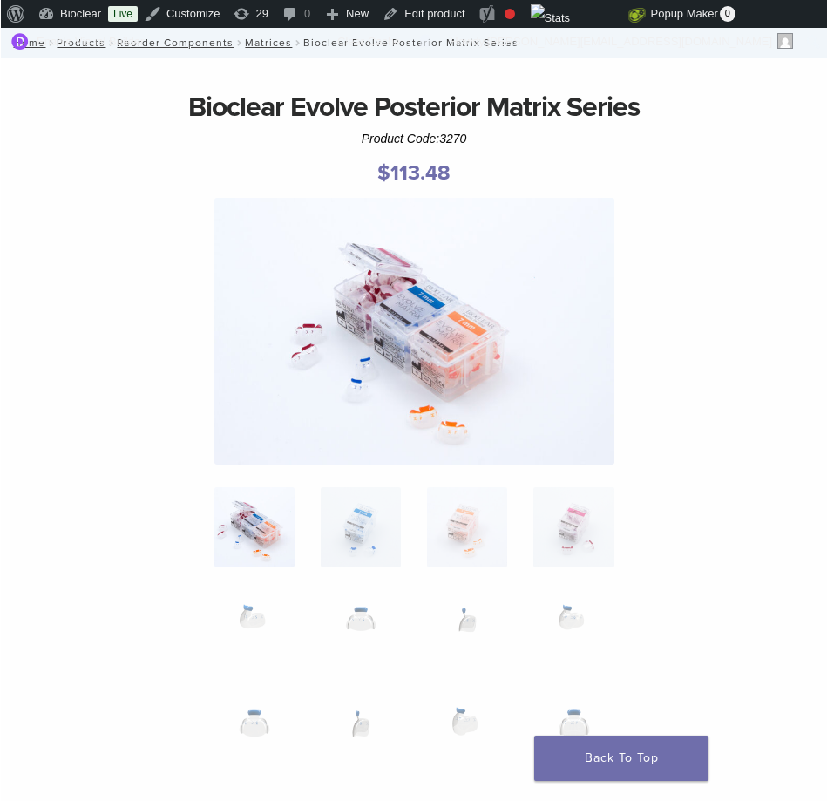
scroll to position [117, 0]
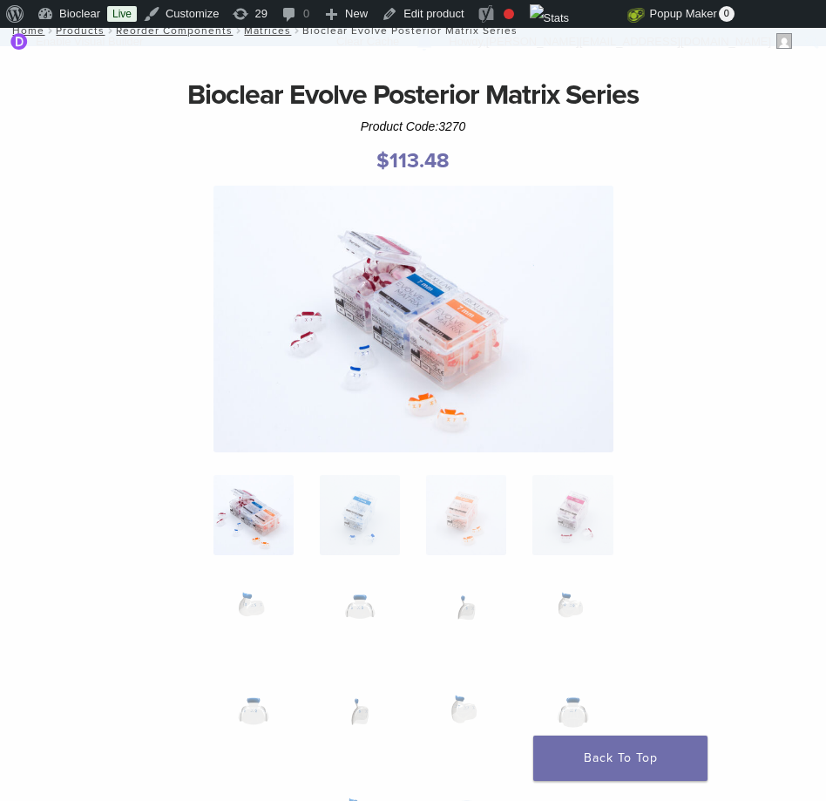
click at [416, 396] on img at bounding box center [413, 319] width 400 height 267
